Goal: Obtain resource: Obtain resource

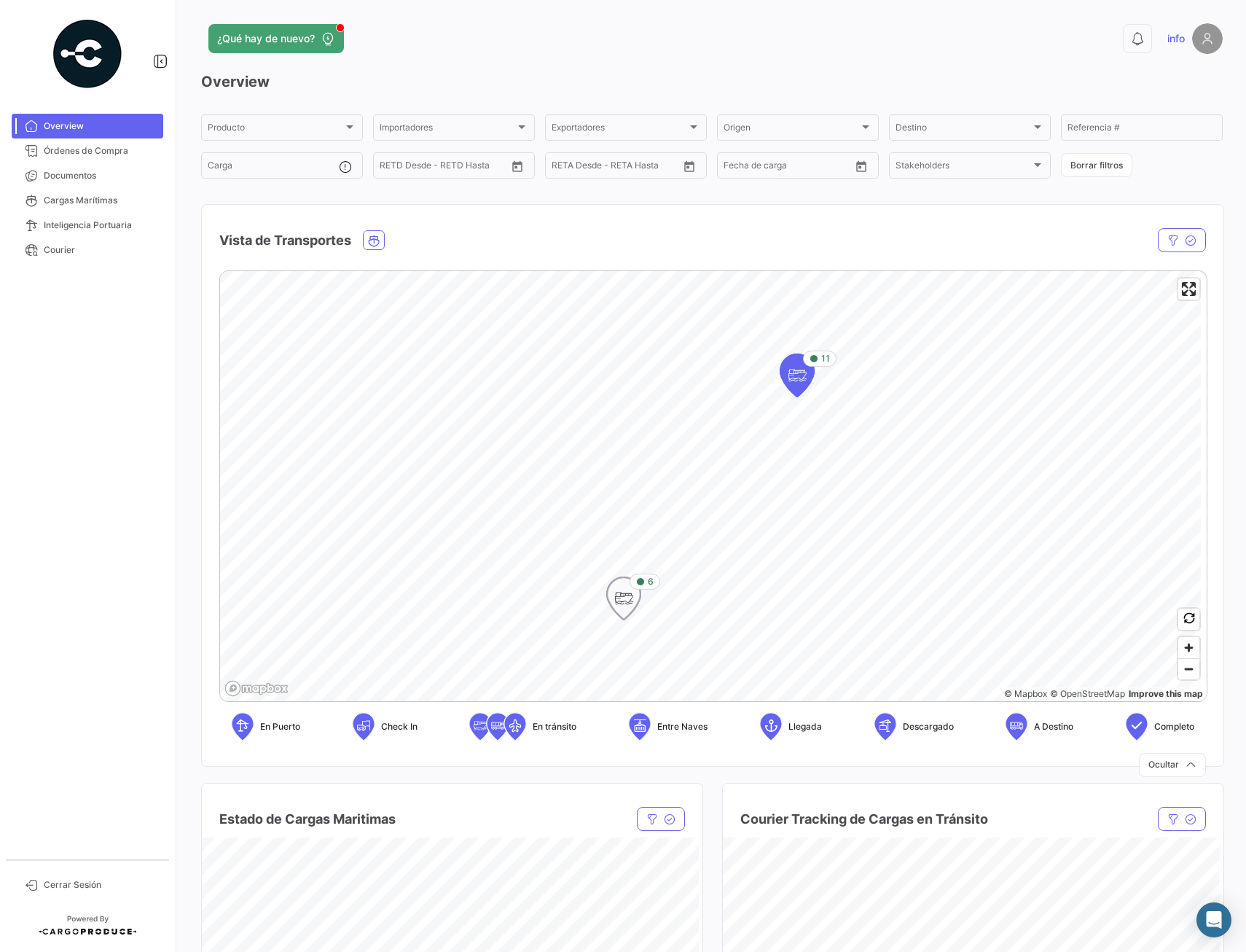
click at [639, 598] on icon "Map marker" at bounding box center [623, 598] width 33 height 42
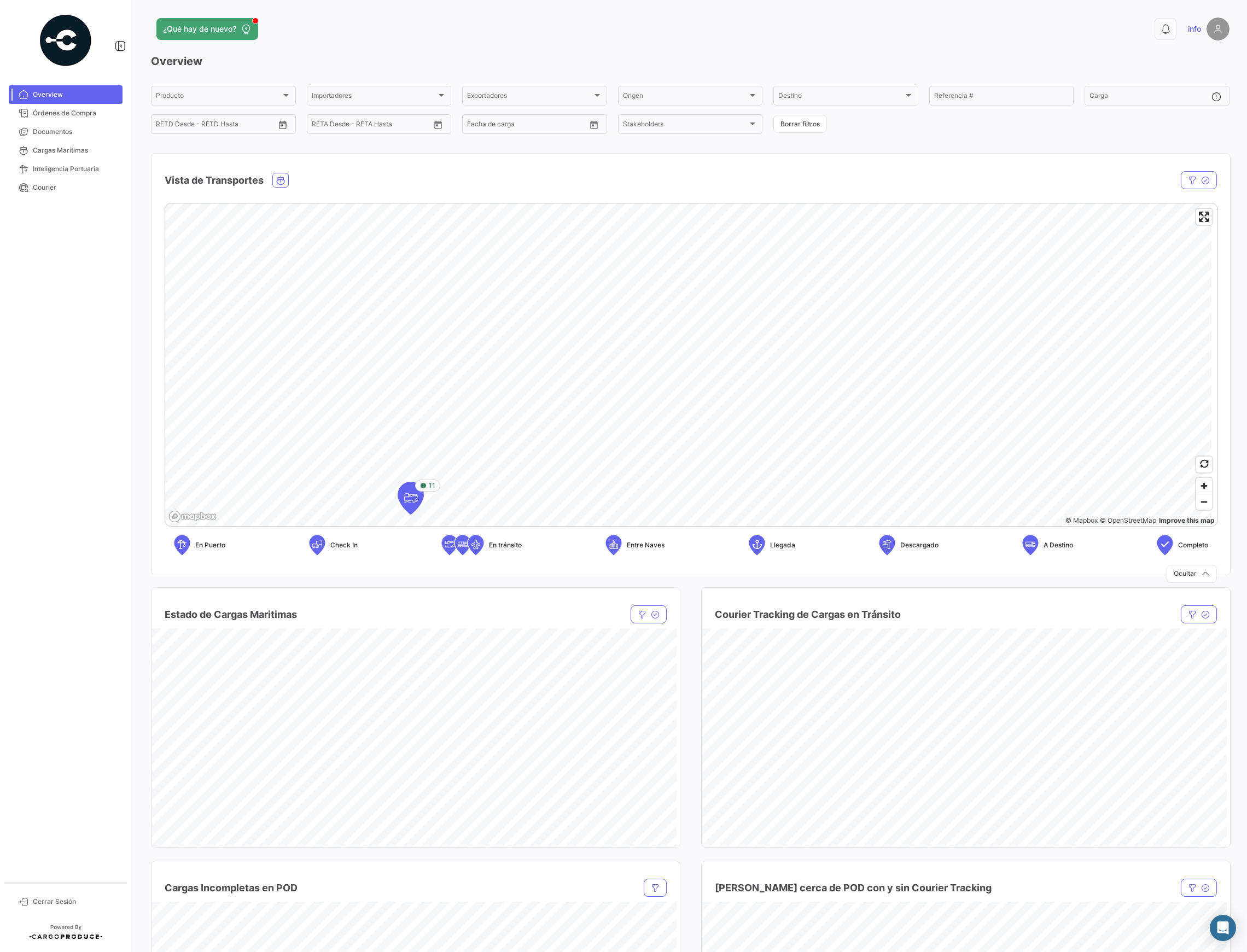
click at [362, 559] on div "11 © Mapbox © OpenStreetMap Improve this map En Puerto Check In En tránsito Ent…" at bounding box center [691, 384] width 1052 height 362
click at [935, 494] on button "Zoom out" at bounding box center [1204, 501] width 16 height 16
click at [935, 499] on span "Zoom out" at bounding box center [1204, 502] width 16 height 15
click at [658, 298] on icon "Map marker" at bounding box center [656, 294] width 6 height 6
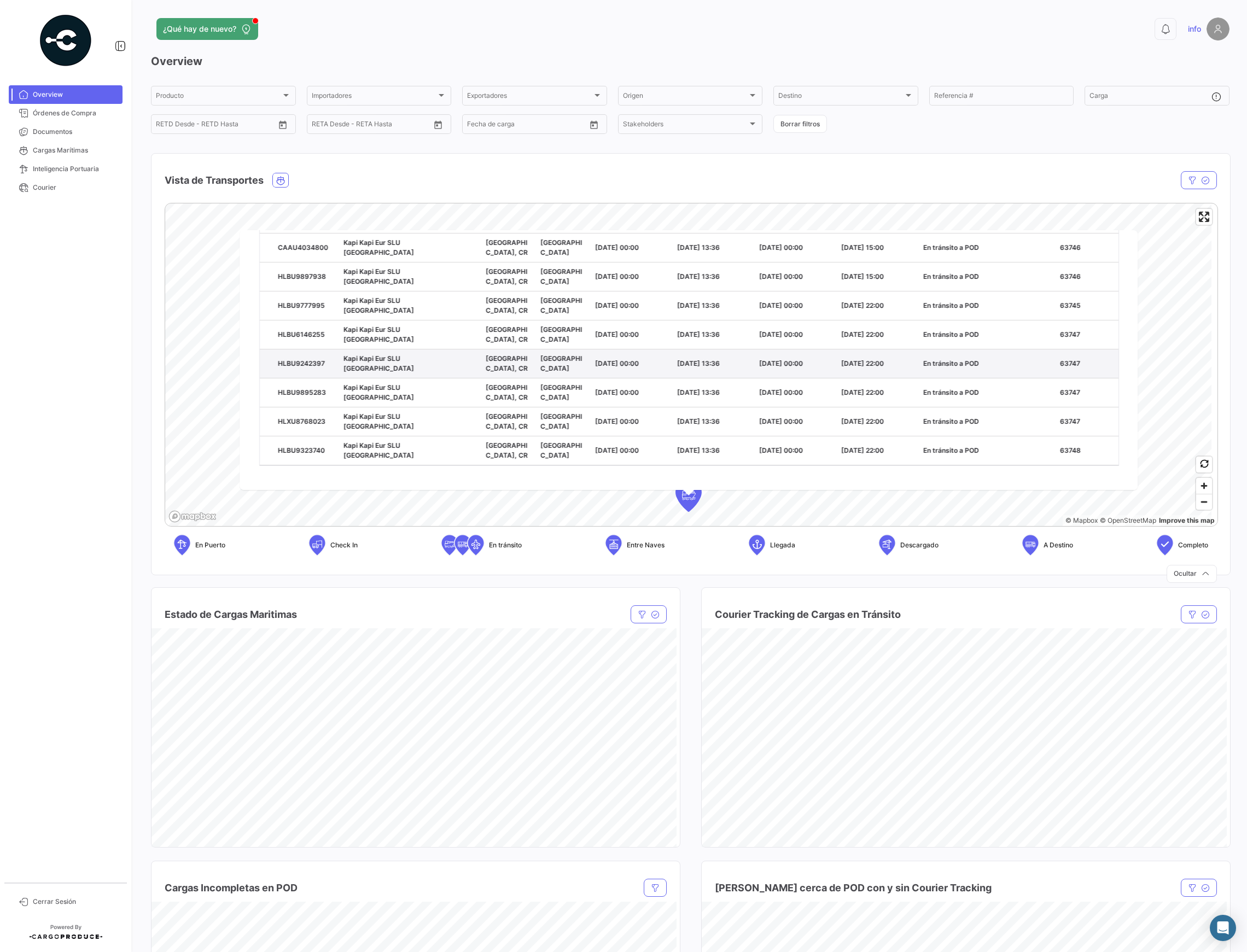
click at [361, 353] on div "Kapi Kapi Eur SLU [GEOGRAPHIC_DATA]" at bounding box center [380, 363] width 73 height 20
click at [561, 364] on datatable-body-cell "[GEOGRAPHIC_DATA]" at bounding box center [563, 363] width 54 height 28
click at [308, 358] on div "HLBU9242397" at bounding box center [307, 363] width 57 height 10
click at [75, 112] on span "Órdenes de Compra" at bounding box center [75, 113] width 85 height 10
click at [68, 132] on span "Documentos" at bounding box center [75, 132] width 85 height 10
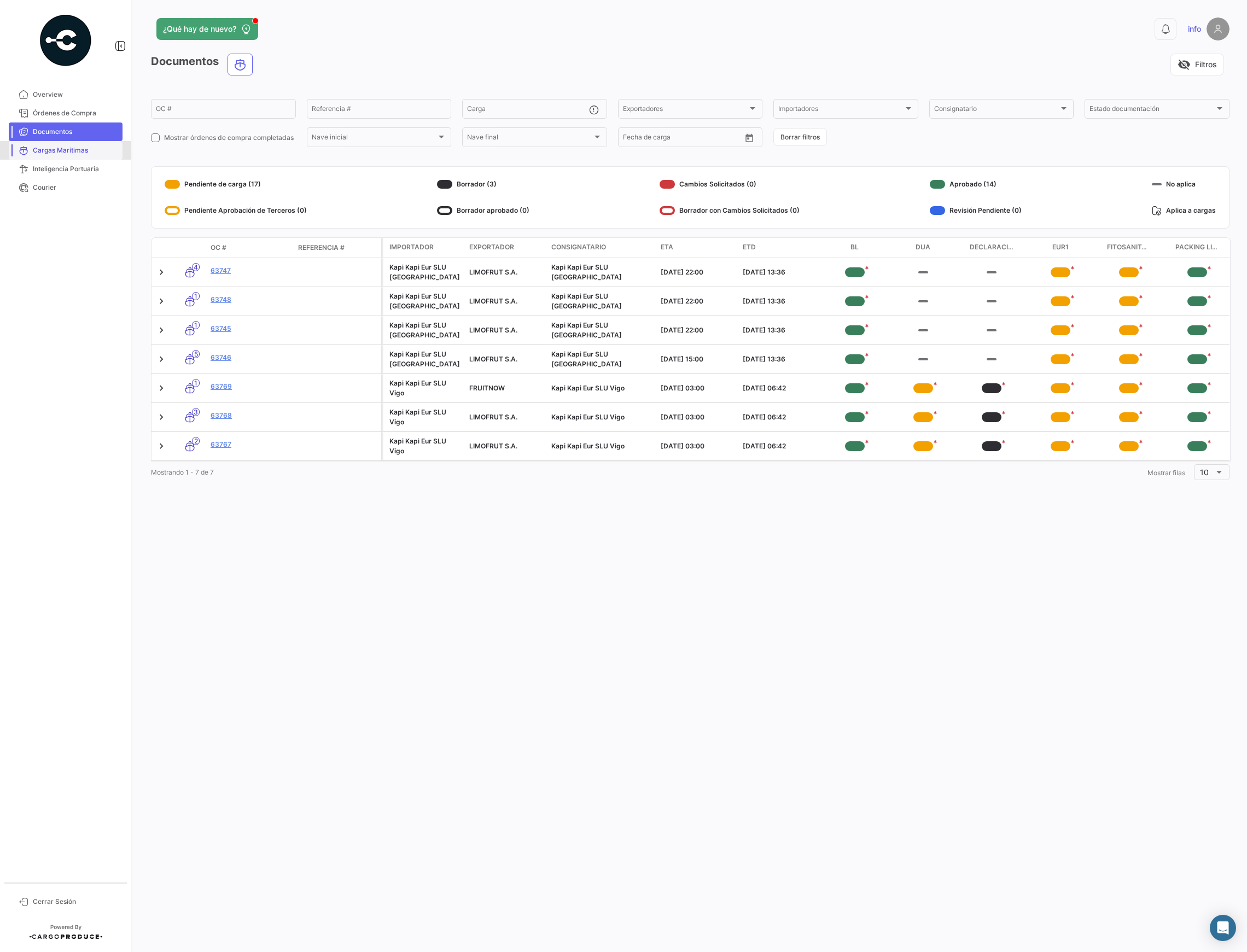
click at [82, 149] on span "Cargas Marítimas" at bounding box center [75, 150] width 85 height 10
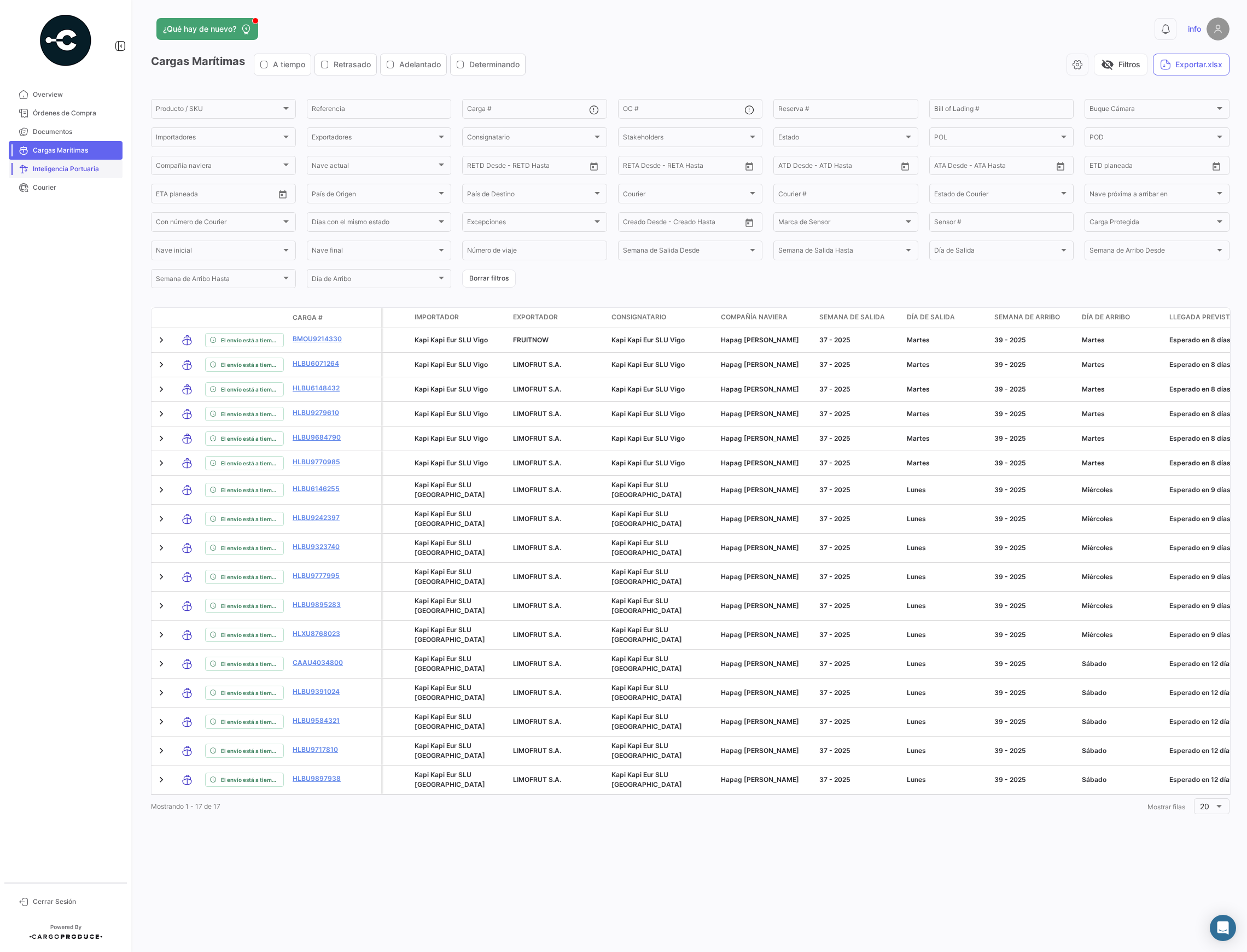
click at [89, 166] on span "Inteligencia Portuaria" at bounding box center [75, 169] width 85 height 10
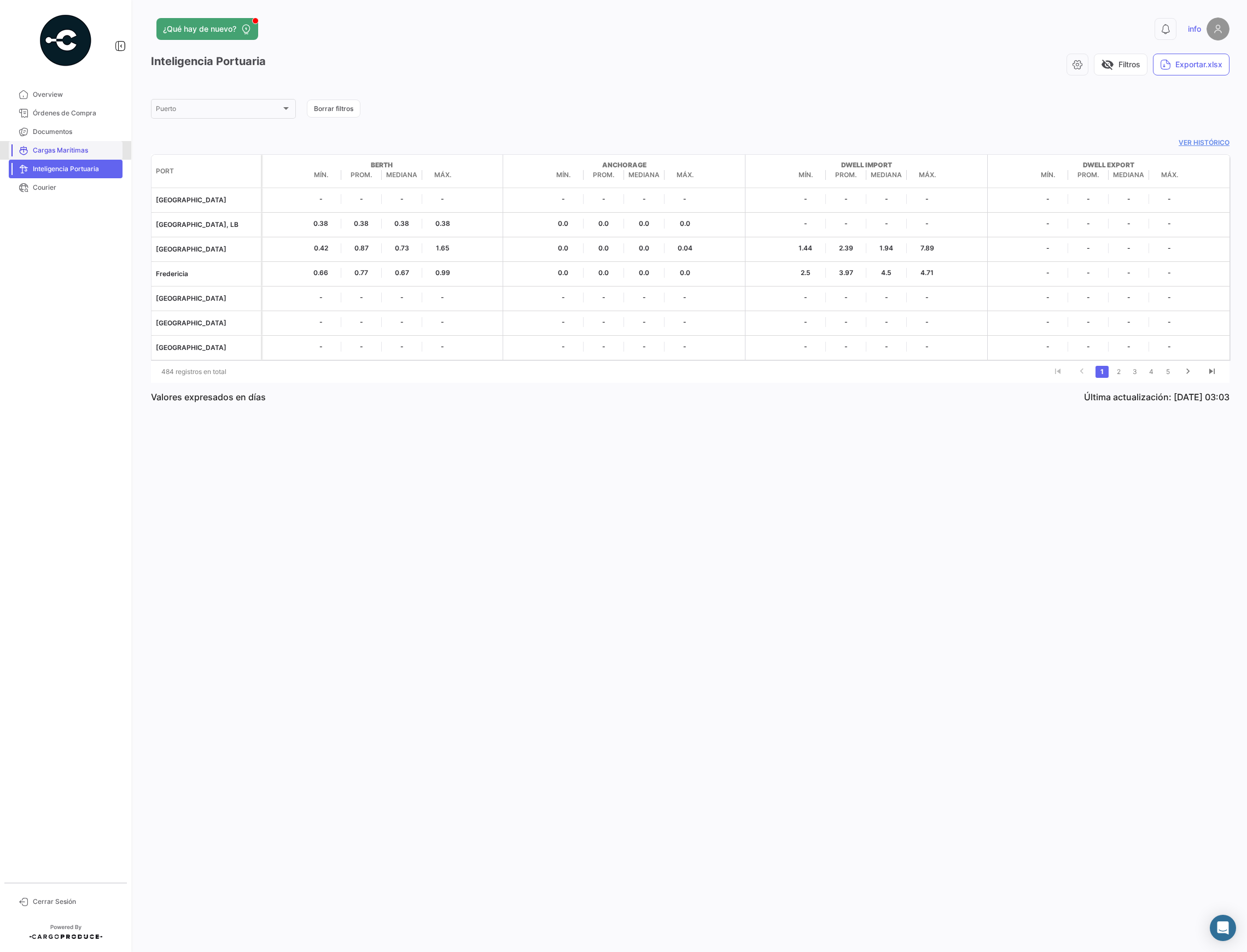
click at [61, 150] on span "Cargas Marítimas" at bounding box center [75, 150] width 85 height 10
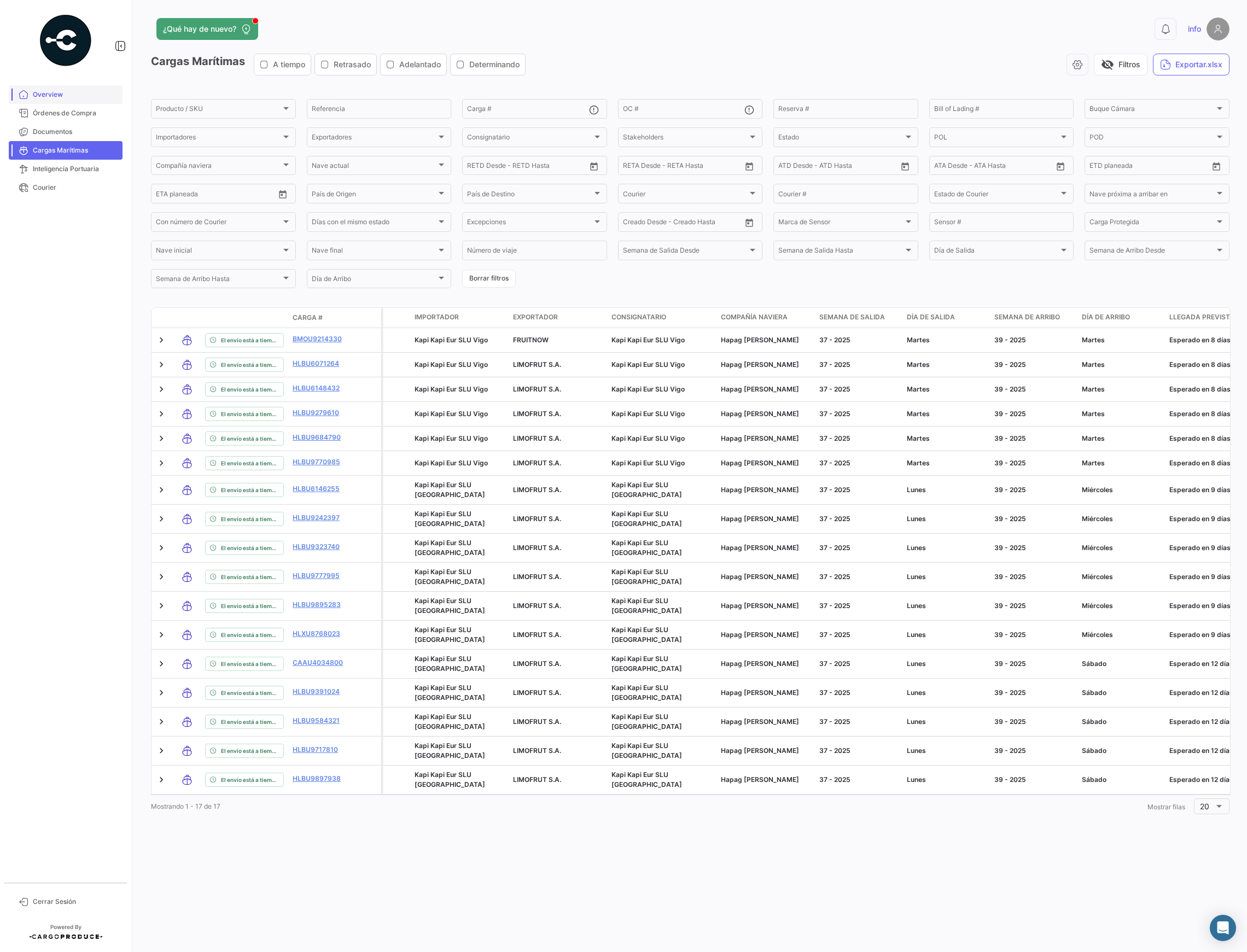
click at [52, 97] on span "Overview" at bounding box center [75, 94] width 85 height 10
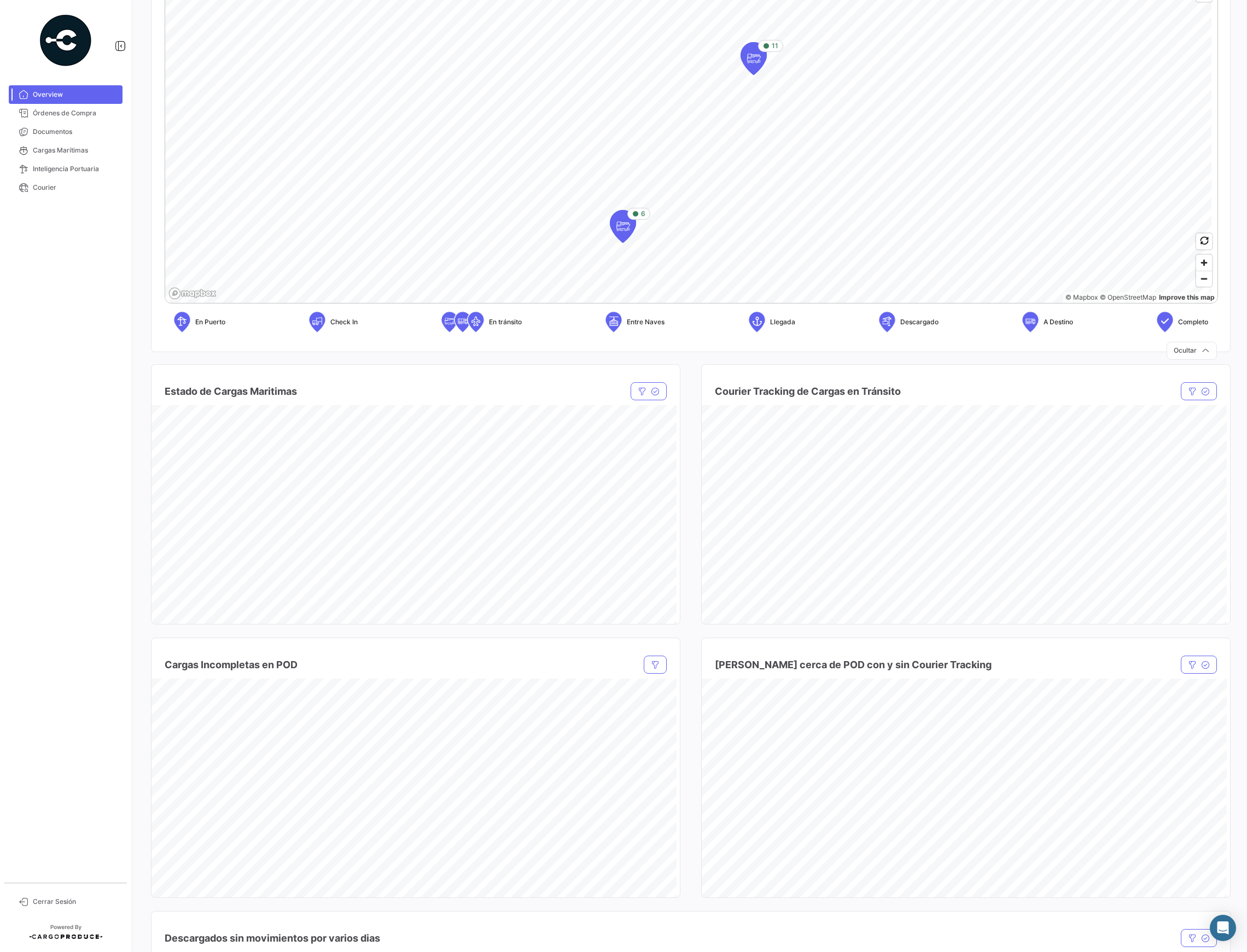
scroll to position [291, 0]
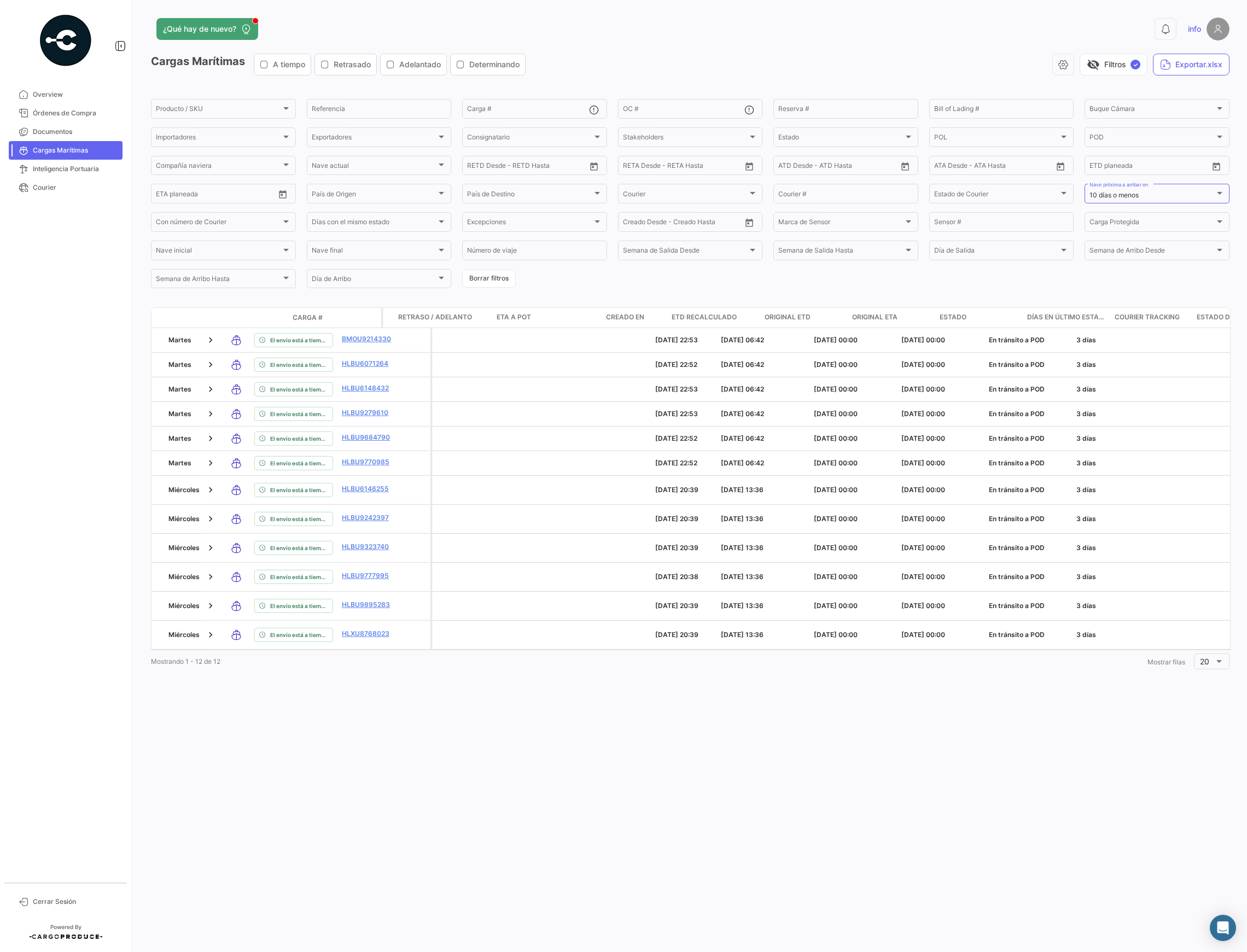
scroll to position [0, 962]
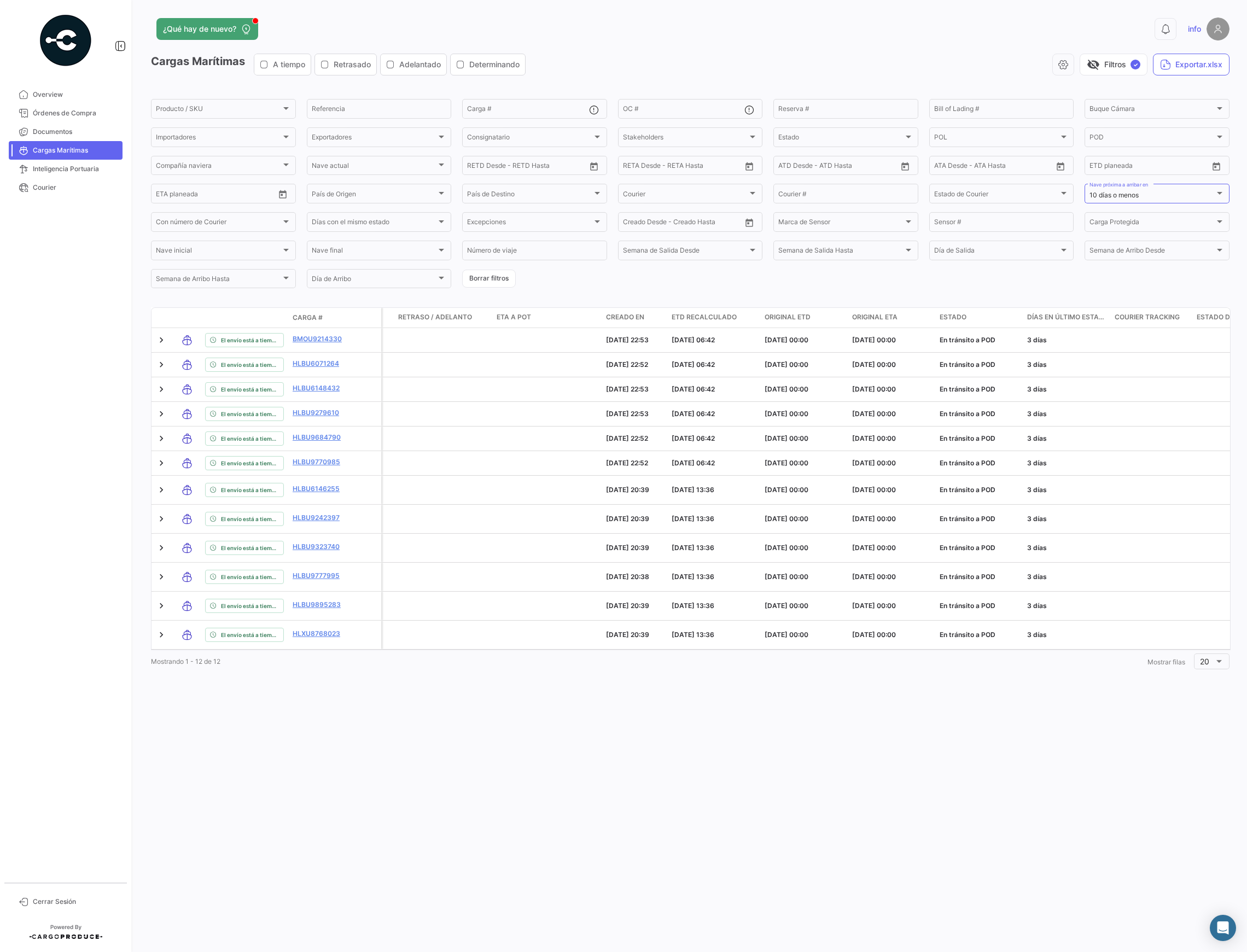
click at [648, 287] on form "Producto / SKU Producto / SKU Referencia Carga # OC # Reserva # Bill of Lading …" at bounding box center [690, 194] width 1078 height 192
click at [679, 114] on input "OC #" at bounding box center [684, 110] width 122 height 8
click at [750, 112] on mat-icon at bounding box center [751, 111] width 13 height 13
click at [674, 73] on div "visibility_off Filtros ✓ Exportar.xlsx" at bounding box center [882, 65] width 695 height 22
click at [635, 107] on input "OC #" at bounding box center [684, 110] width 122 height 8
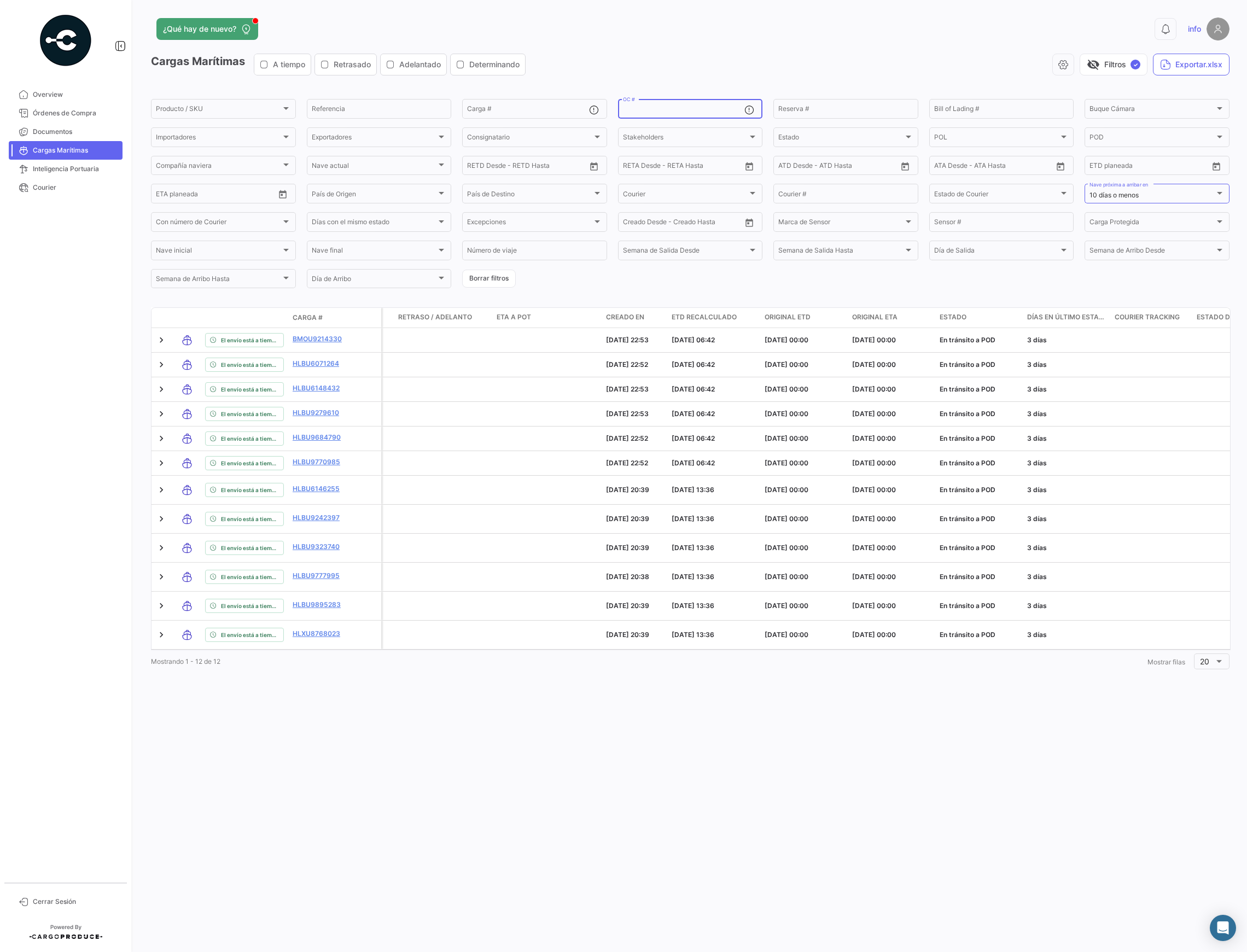
click at [650, 54] on div "visibility_off Filtros ✓ Exportar.xlsx" at bounding box center [882, 65] width 695 height 22
click at [68, 256] on mat-nav-list "Overview Órdenes de Compra Documentos Cargas Marítimas Inteligencia Portuaria C…" at bounding box center [65, 480] width 132 height 797
drag, startPoint x: 493, startPoint y: 793, endPoint x: 484, endPoint y: 785, distance: 12.0
click at [491, 714] on div "¿Qué hay de nuevo? 0 info Cargas Marítimas A tiempo Retrasado Adelantado Determ…" at bounding box center [690, 476] width 1114 height 952
drag, startPoint x: 264, startPoint y: 795, endPoint x: 319, endPoint y: 356, distance: 442.4
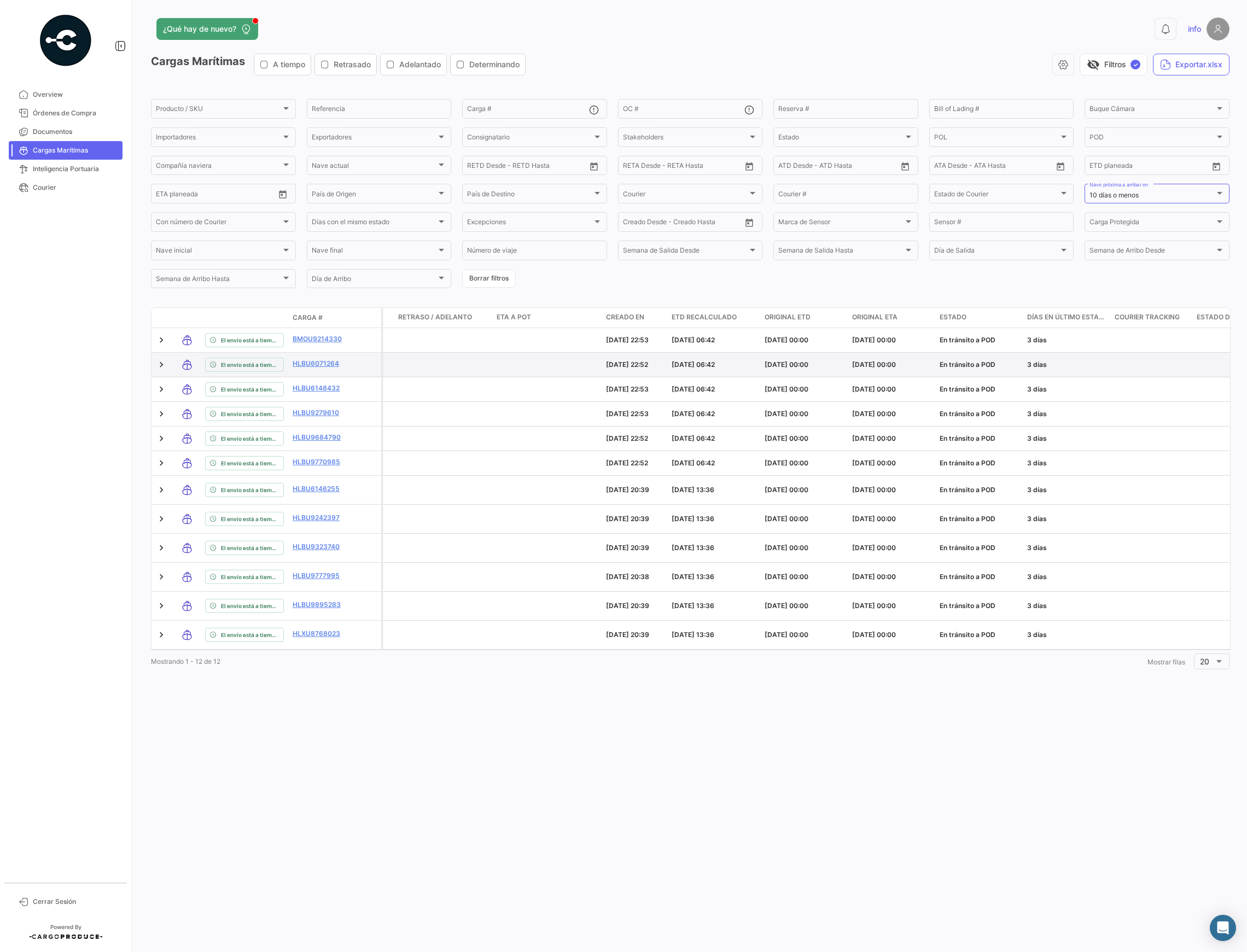
click at [264, 714] on div "¿Qué hay de nuevo? 0 info Cargas Marítimas A tiempo Retrasado Adelantado Determ…" at bounding box center [690, 476] width 1114 height 952
click at [324, 19] on div "¿Qué hay de nuevo?" at bounding box center [448, 29] width 593 height 22
click at [935, 55] on div "visibility_off Filtros ✓ Exportar.xlsx" at bounding box center [882, 65] width 695 height 22
click at [920, 64] on div "visibility_off Filtros ✓ Exportar.xlsx" at bounding box center [882, 65] width 695 height 22
click at [82, 250] on mat-nav-list "Overview Órdenes de Compra Documentos Cargas Marítimas Inteligencia Portuaria C…" at bounding box center [65, 480] width 132 height 797
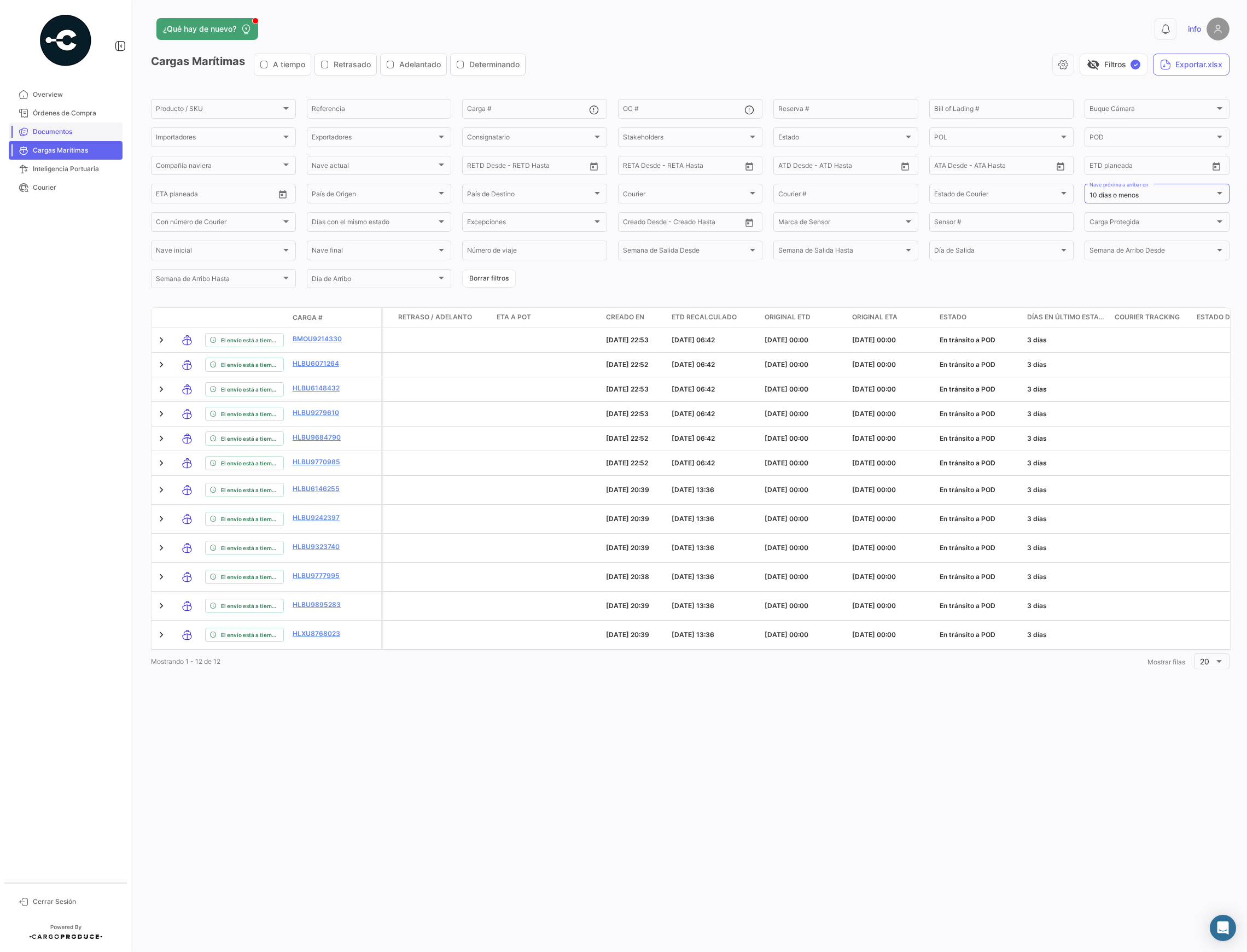
click at [67, 133] on span "Documentos" at bounding box center [75, 132] width 85 height 10
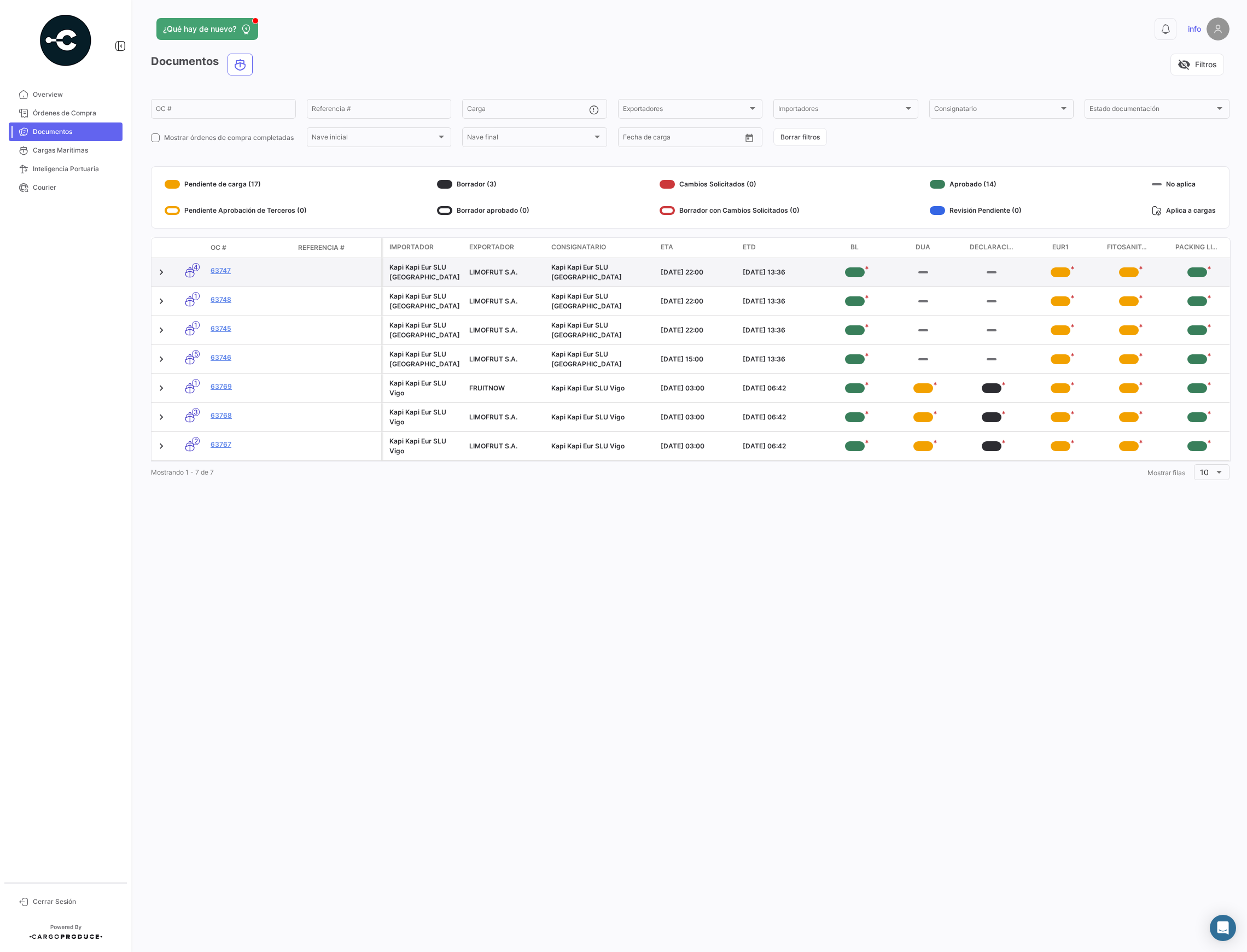
click at [663, 269] on div "[DATE] 22:00" at bounding box center [697, 272] width 73 height 10
click at [278, 268] on link "63747" at bounding box center [250, 271] width 79 height 10
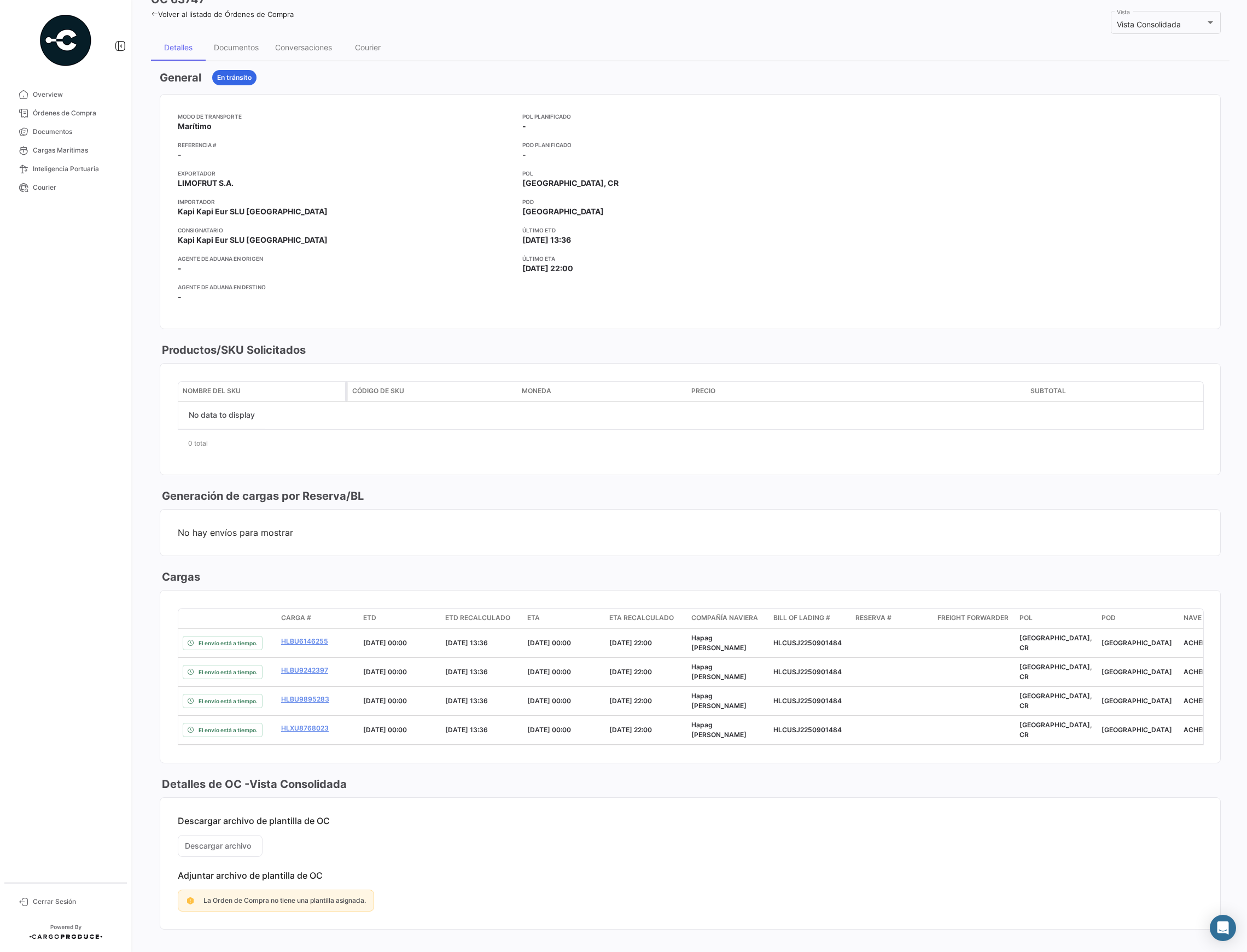
scroll to position [76, 0]
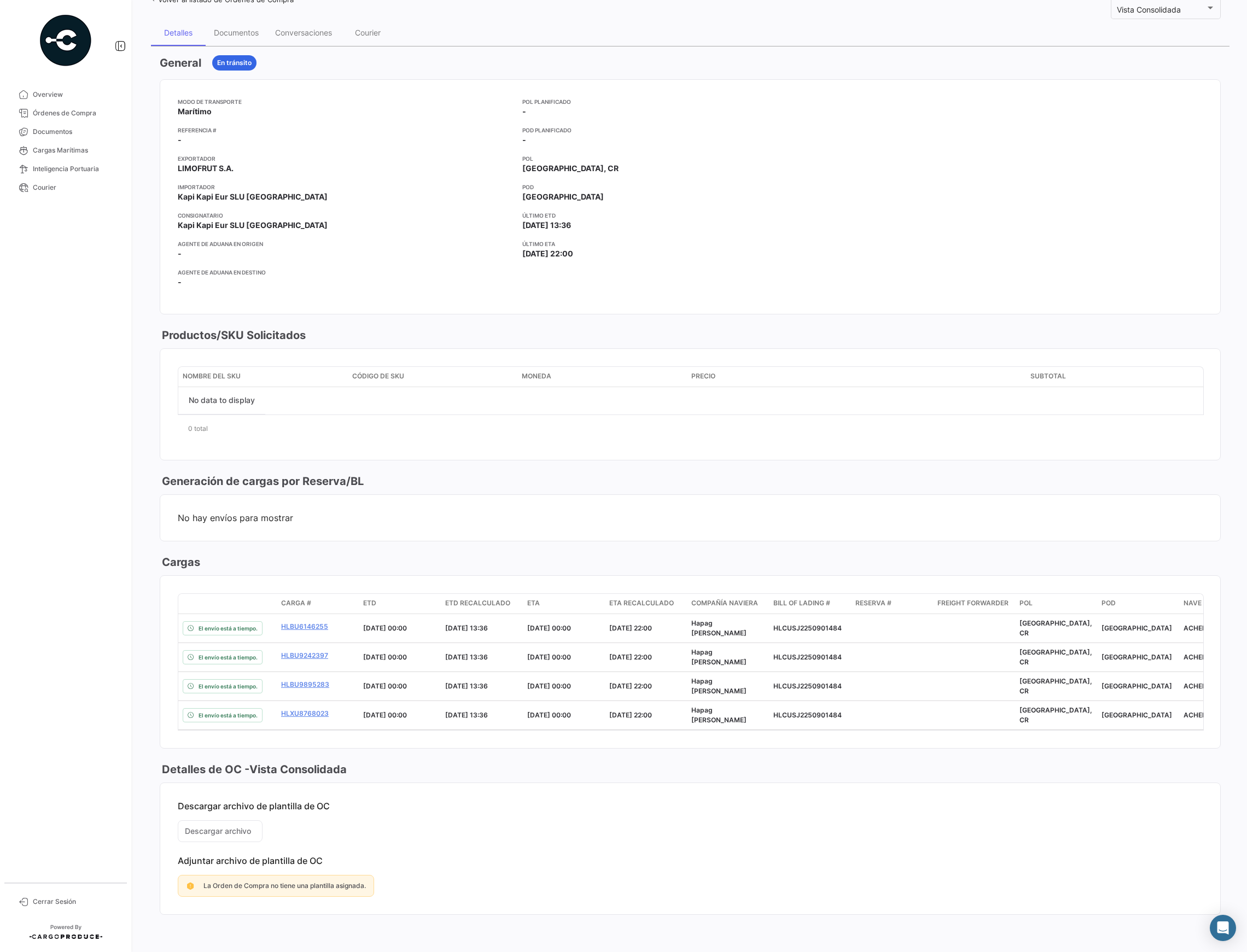
click at [232, 714] on mat-card-content "Descargar archivo de plantilla de OC Descargar archivo Adjuntar archivo de plan…" at bounding box center [690, 849] width 1060 height 132
click at [314, 630] on link "HLBU6146255" at bounding box center [318, 626] width 73 height 10
click at [224, 714] on mat-card-content "Descargar archivo de plantilla de OC Descargar archivo Adjuntar archivo de plan…" at bounding box center [690, 849] width 1060 height 132
click at [349, 714] on mat-card-content "Descargar archivo de plantilla de OC Descargar archivo Adjuntar archivo de plan…" at bounding box center [690, 849] width 1060 height 132
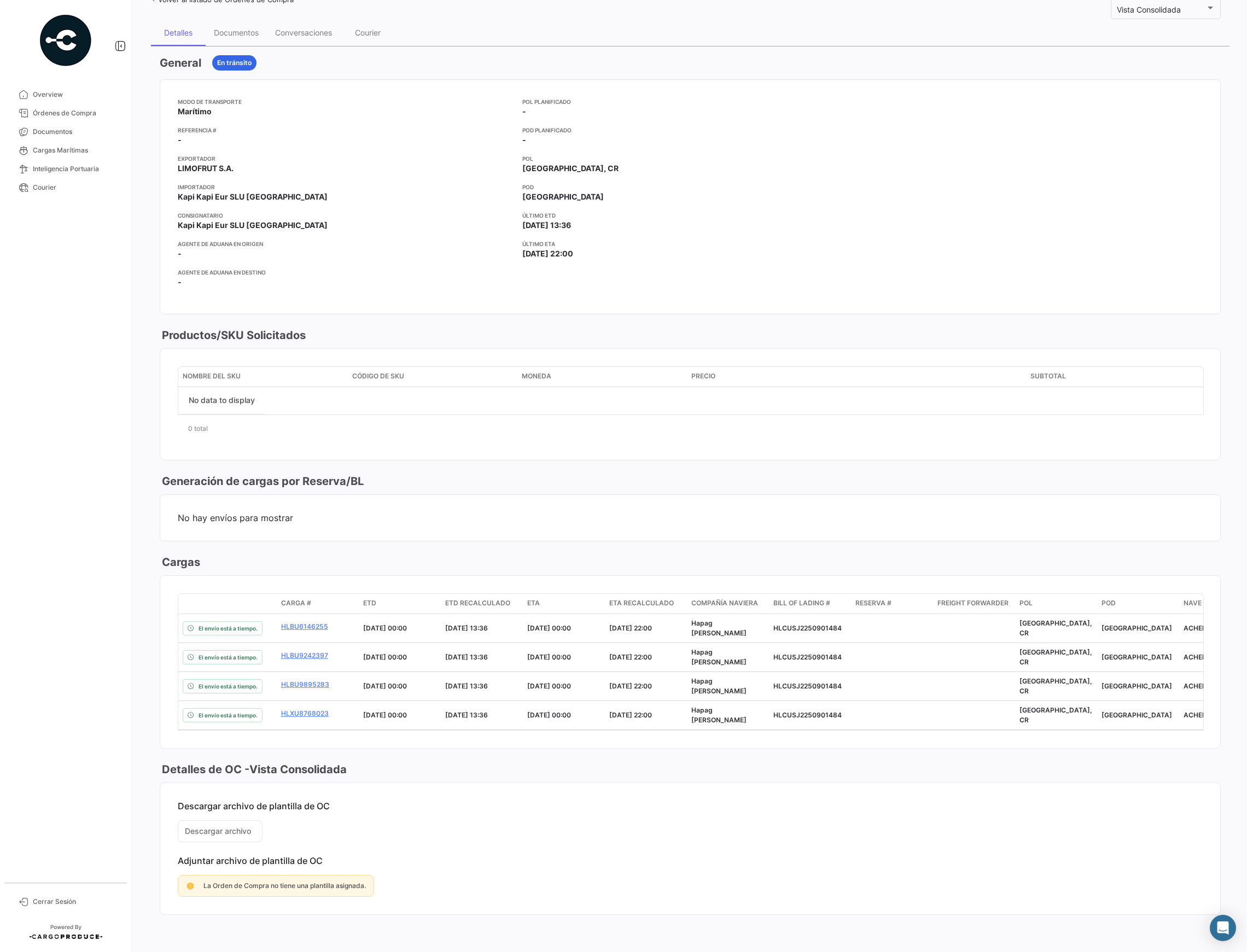
click at [324, 714] on p "Descargar archivo de plantilla de OC" at bounding box center [690, 806] width 1025 height 11
click at [322, 714] on p "Descargar archivo de plantilla de OC" at bounding box center [690, 806] width 1025 height 11
click at [231, 714] on h3 "Detalles de OC - Vista Consolidada" at bounding box center [253, 769] width 187 height 15
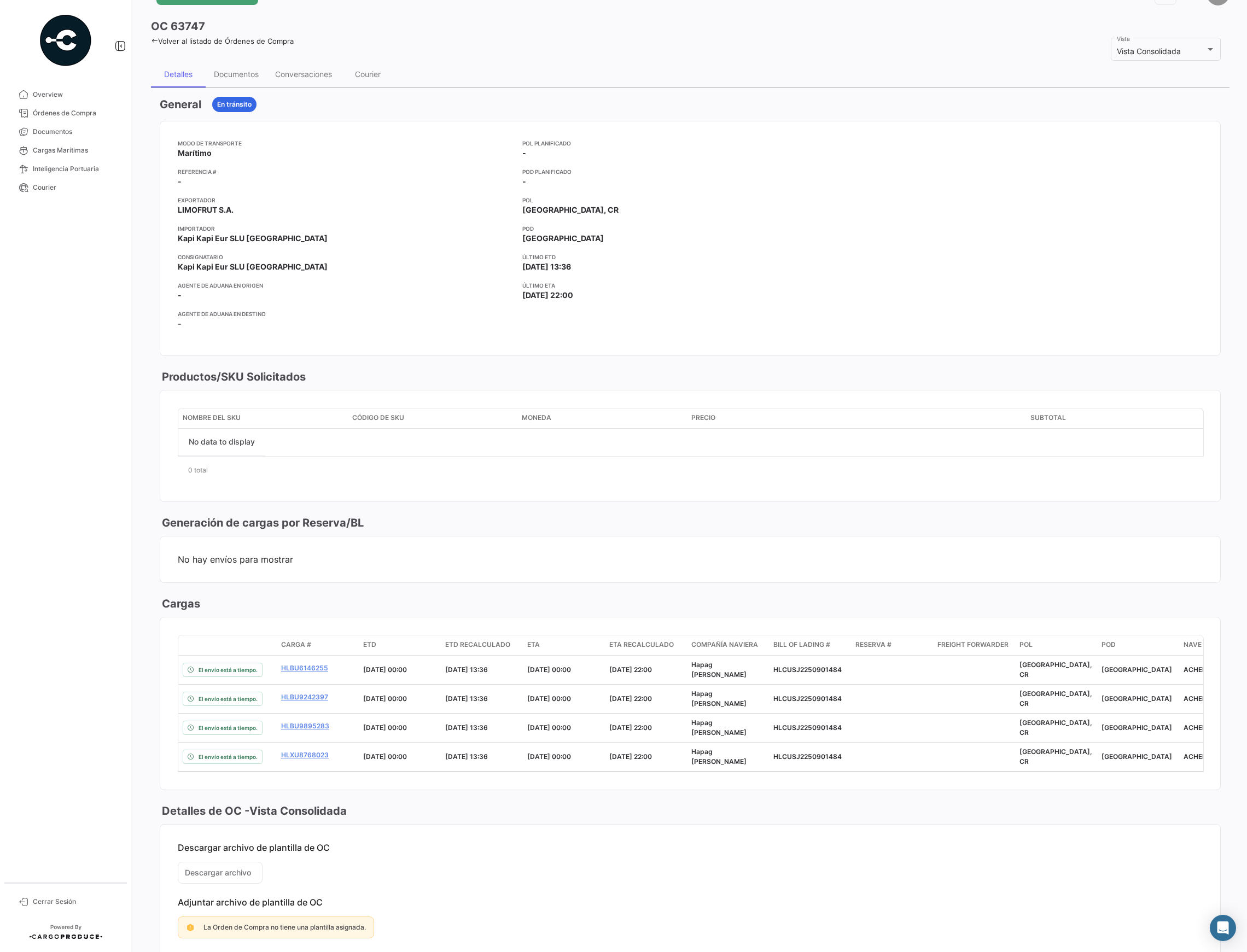
scroll to position [0, 0]
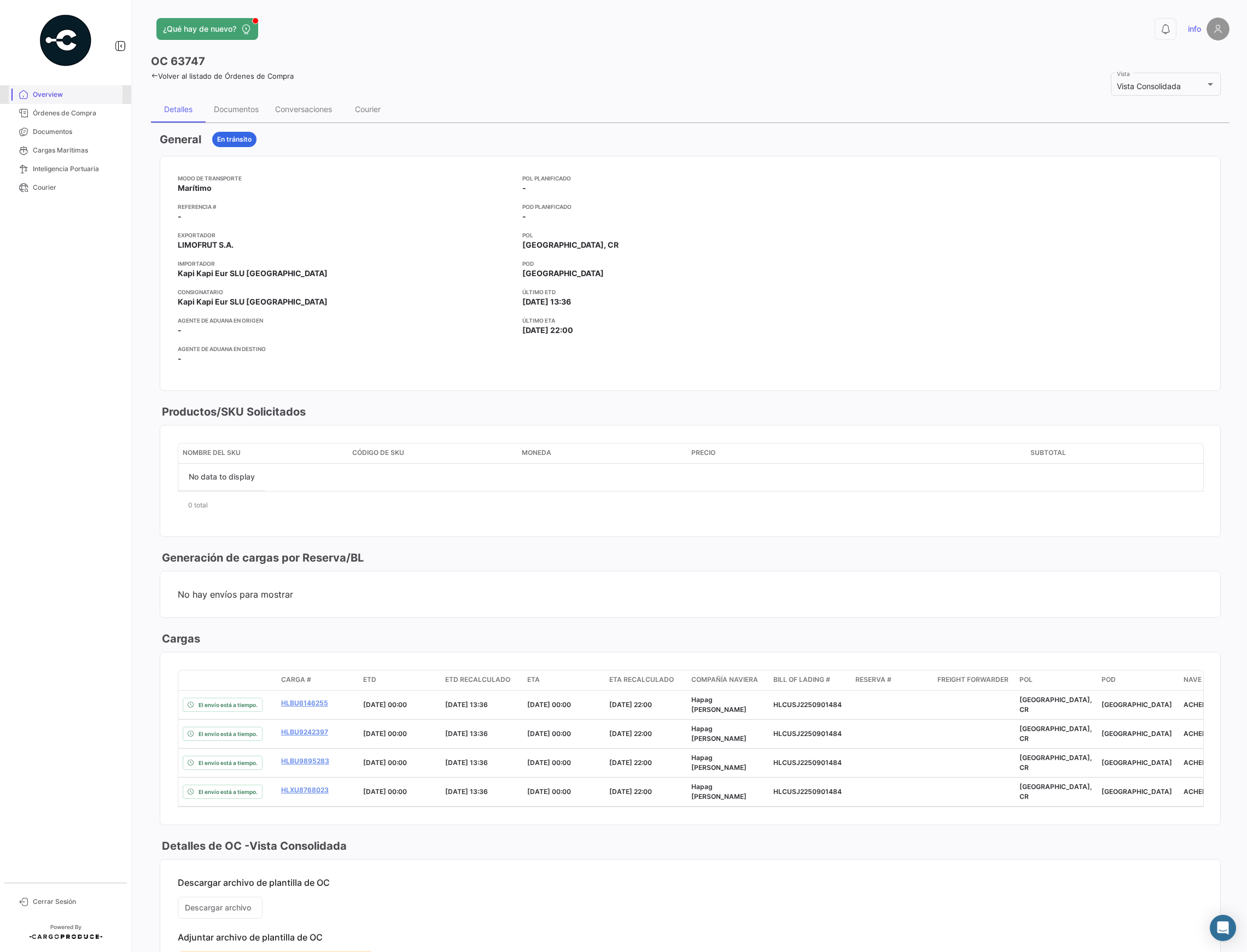
click at [65, 96] on span "Overview" at bounding box center [75, 94] width 85 height 10
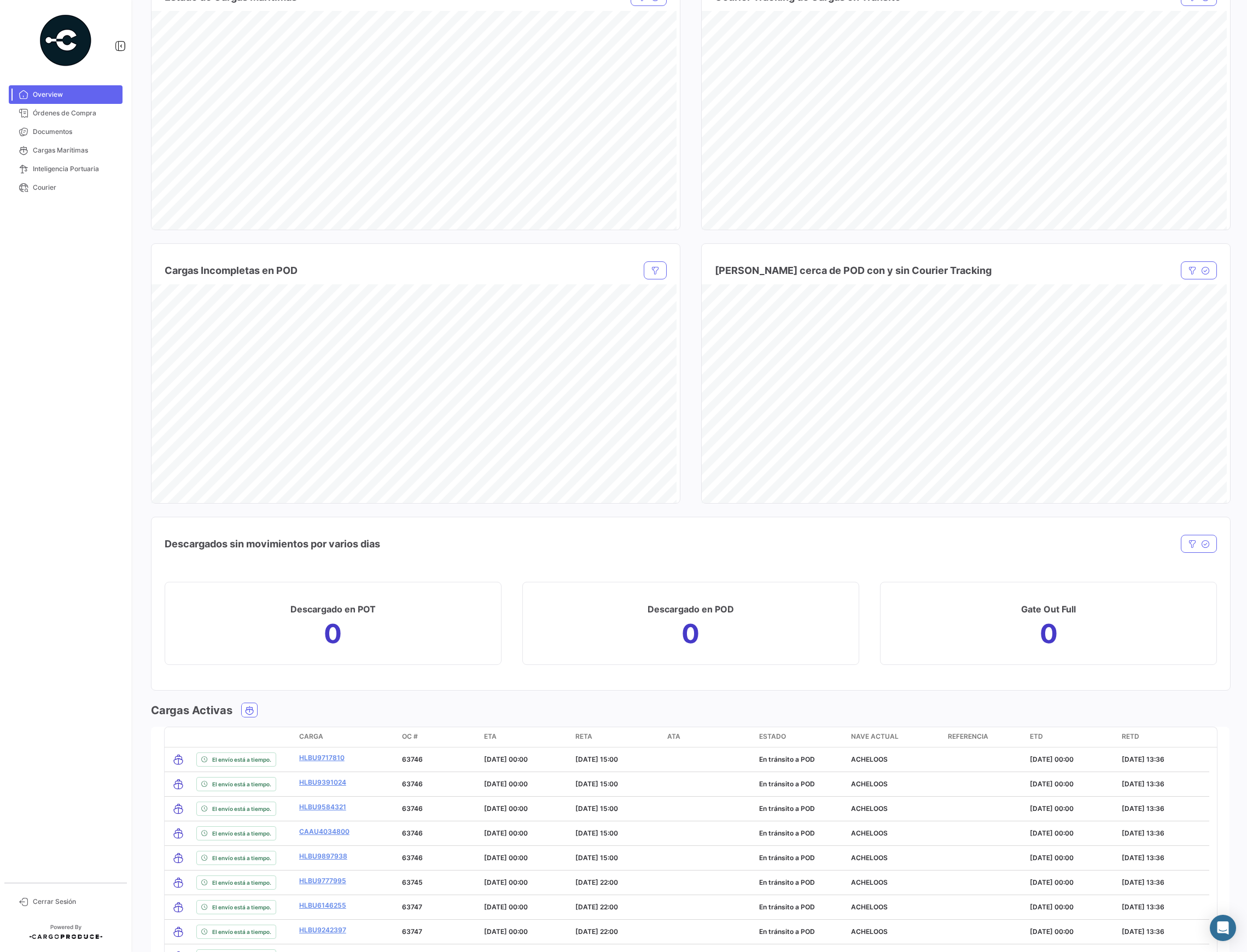
scroll to position [778, 0]
